Goal: Book appointment/travel/reservation

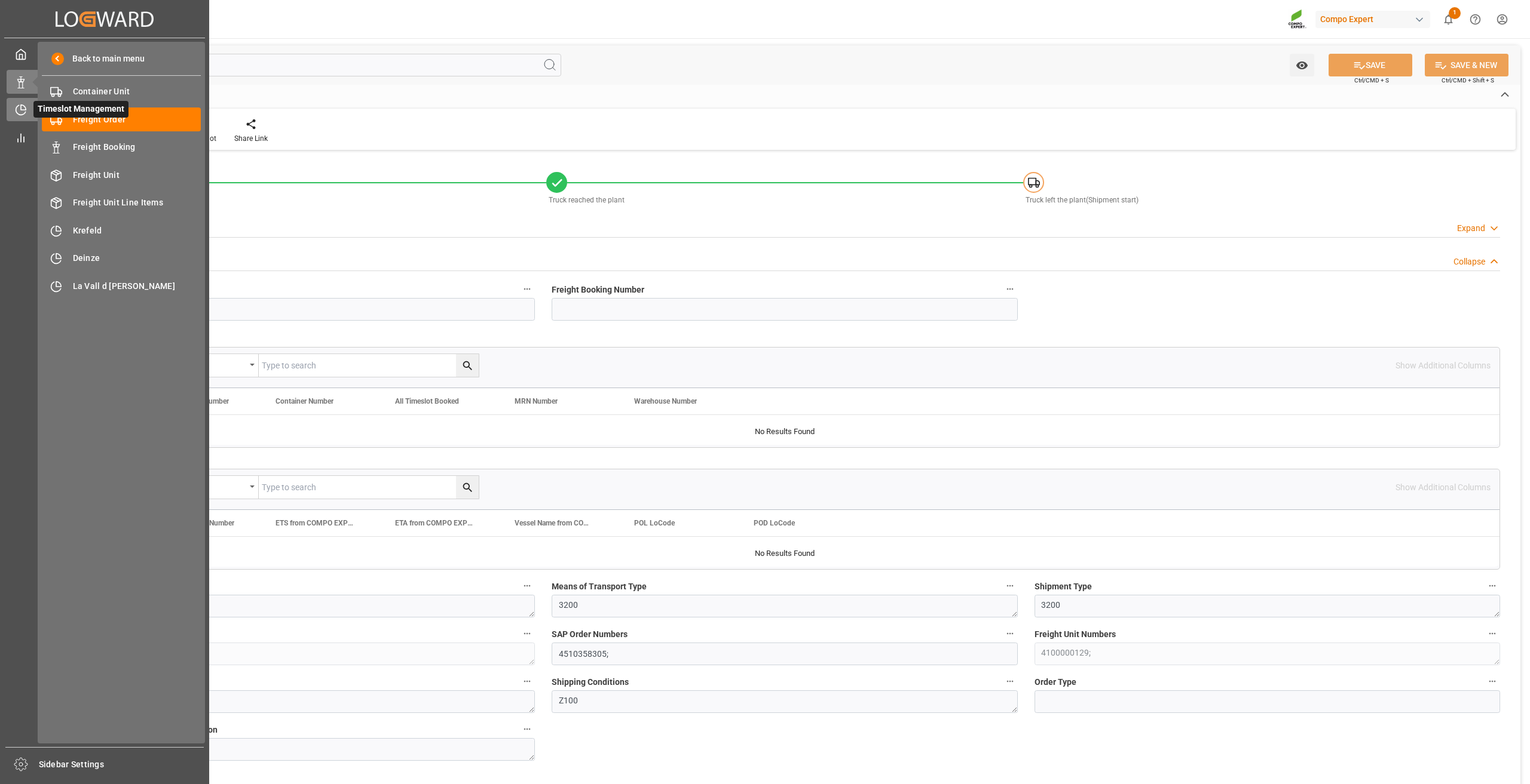
click at [19, 108] on icon at bounding box center [21, 110] width 12 height 12
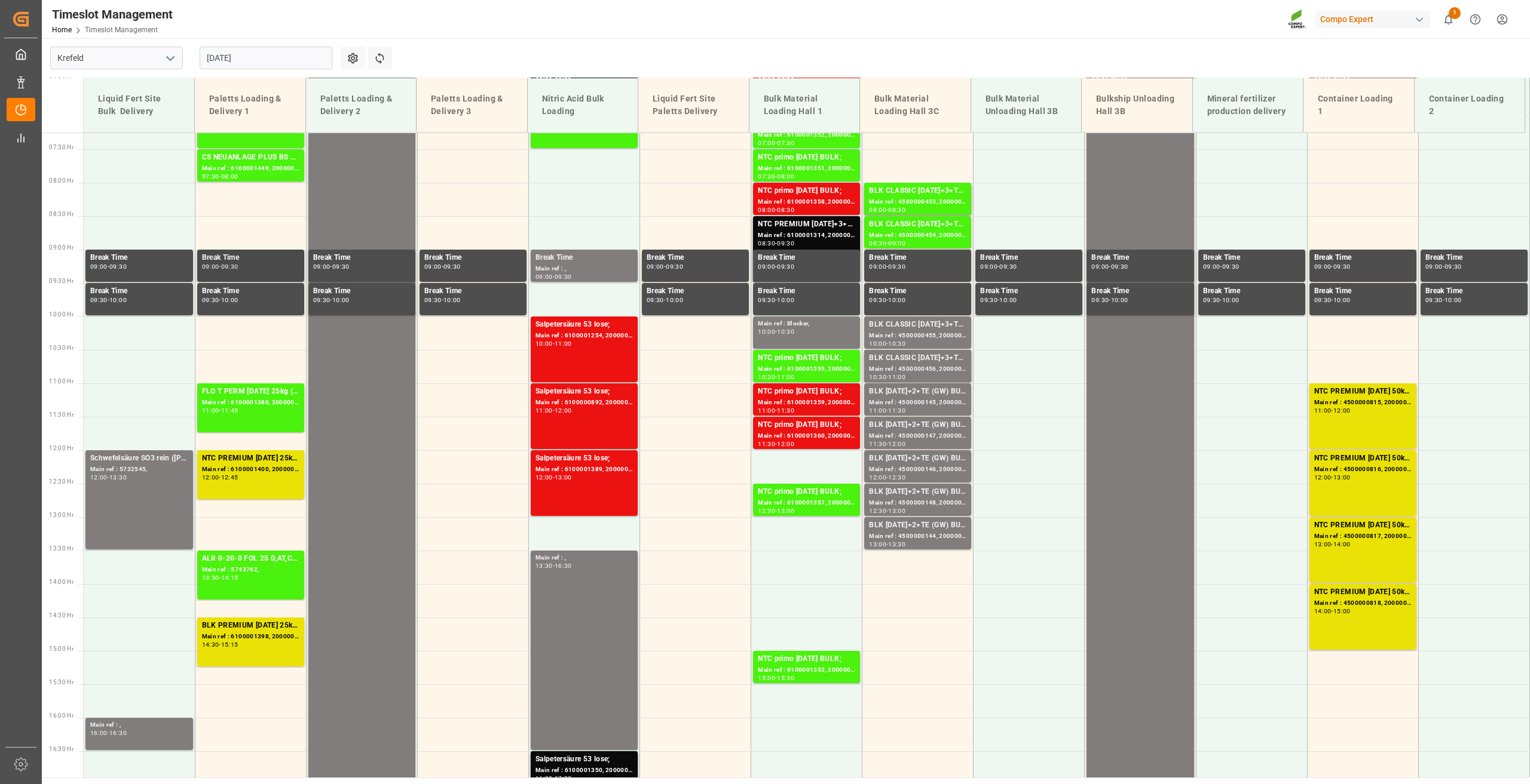
scroll to position [483, 0]
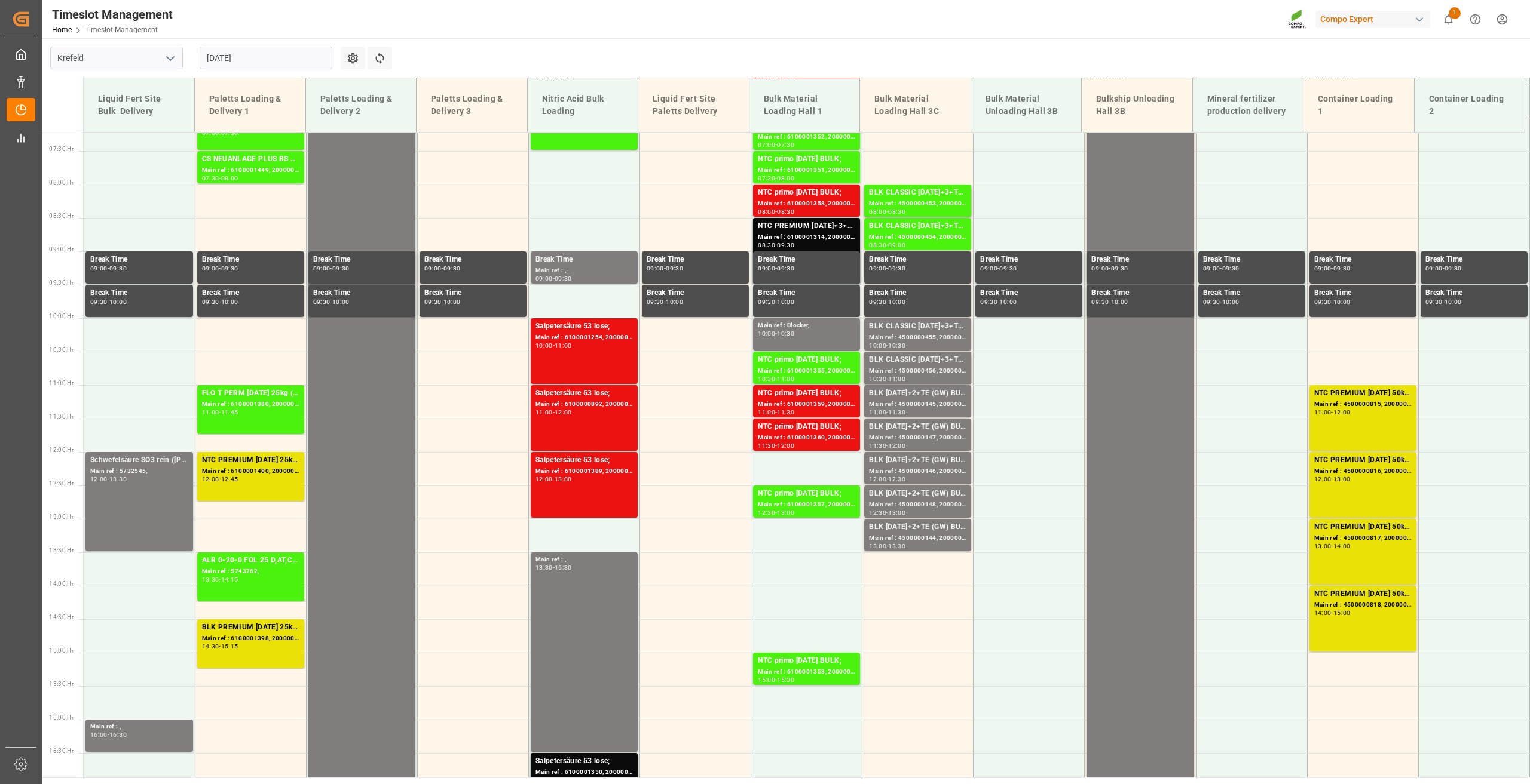
click at [233, 57] on input "[DATE]" at bounding box center [266, 58] width 133 height 23
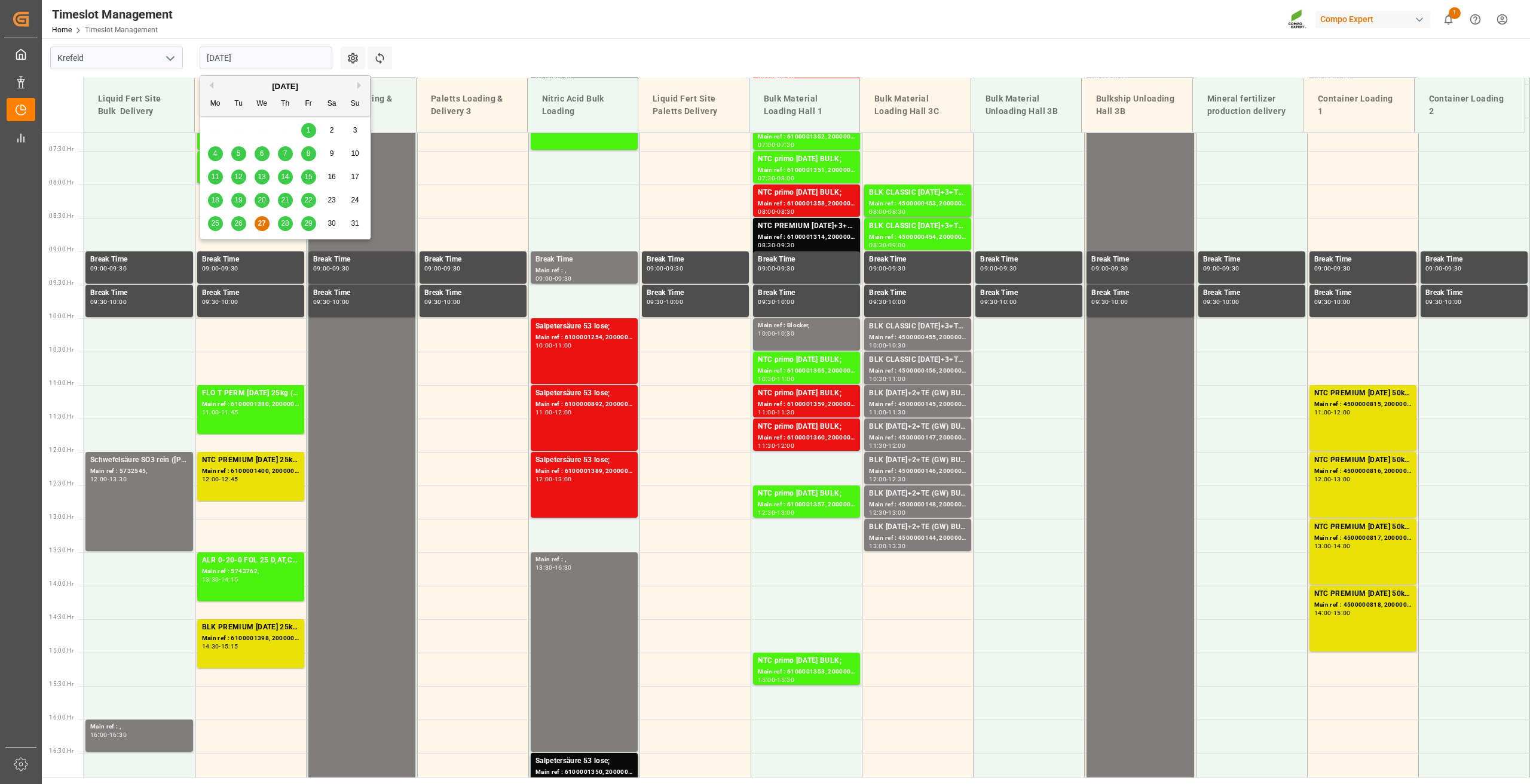
click at [359, 83] on button "Next Month" at bounding box center [361, 85] width 7 height 7
click at [235, 135] on div "2" at bounding box center [239, 131] width 15 height 15
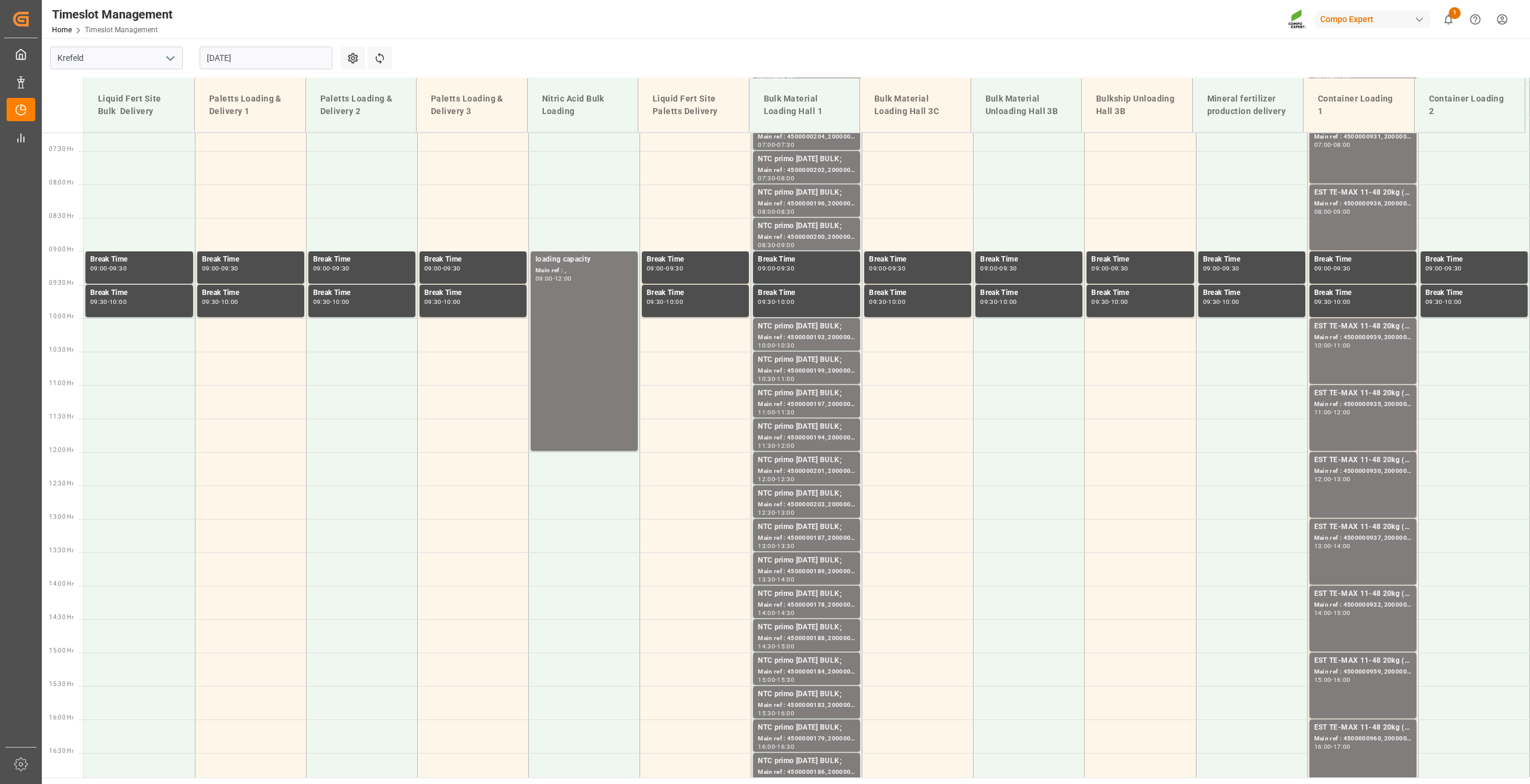
scroll to position [244, 0]
